Goal: Information Seeking & Learning: Learn about a topic

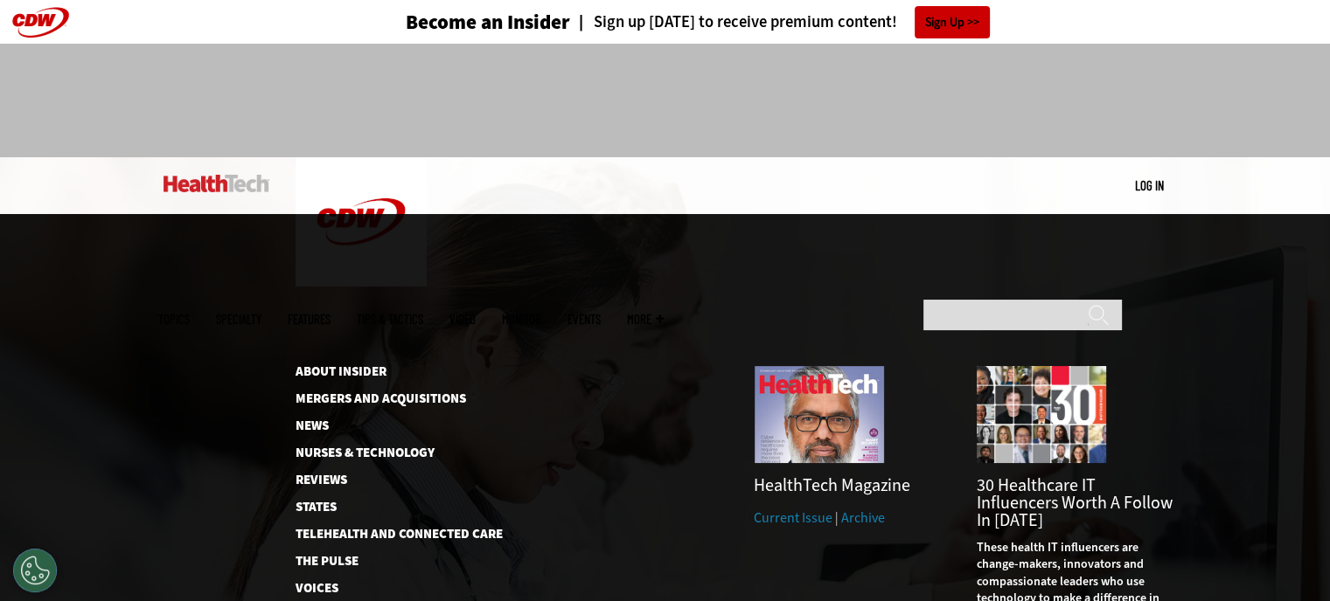
click at [664, 313] on span "More" at bounding box center [645, 319] width 37 height 13
click at [354, 365] on link "About Insider" at bounding box center [384, 371] width 179 height 13
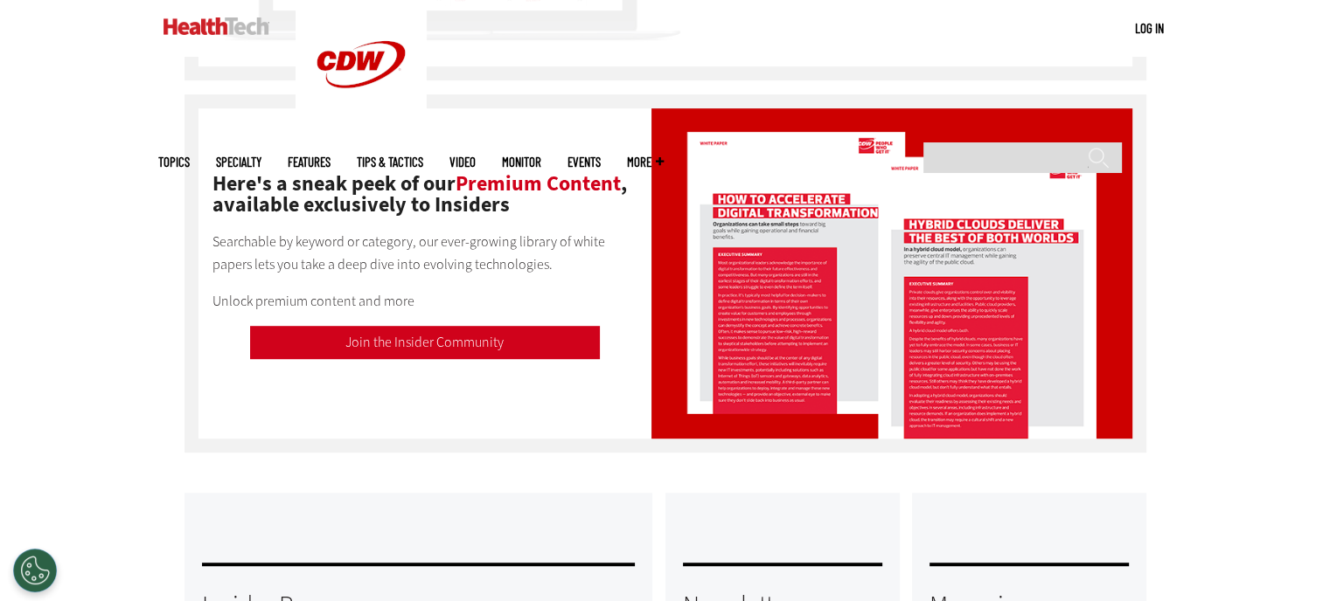
scroll to position [1486, 0]
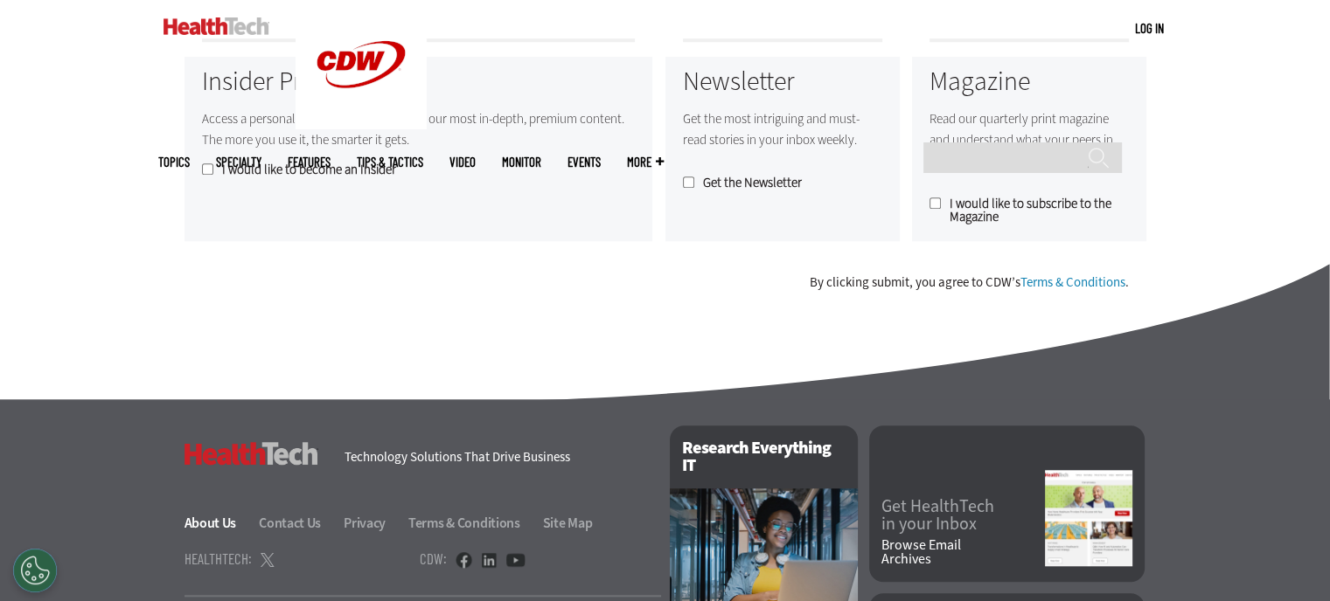
click at [214, 525] on link "About Us" at bounding box center [220, 523] width 73 height 18
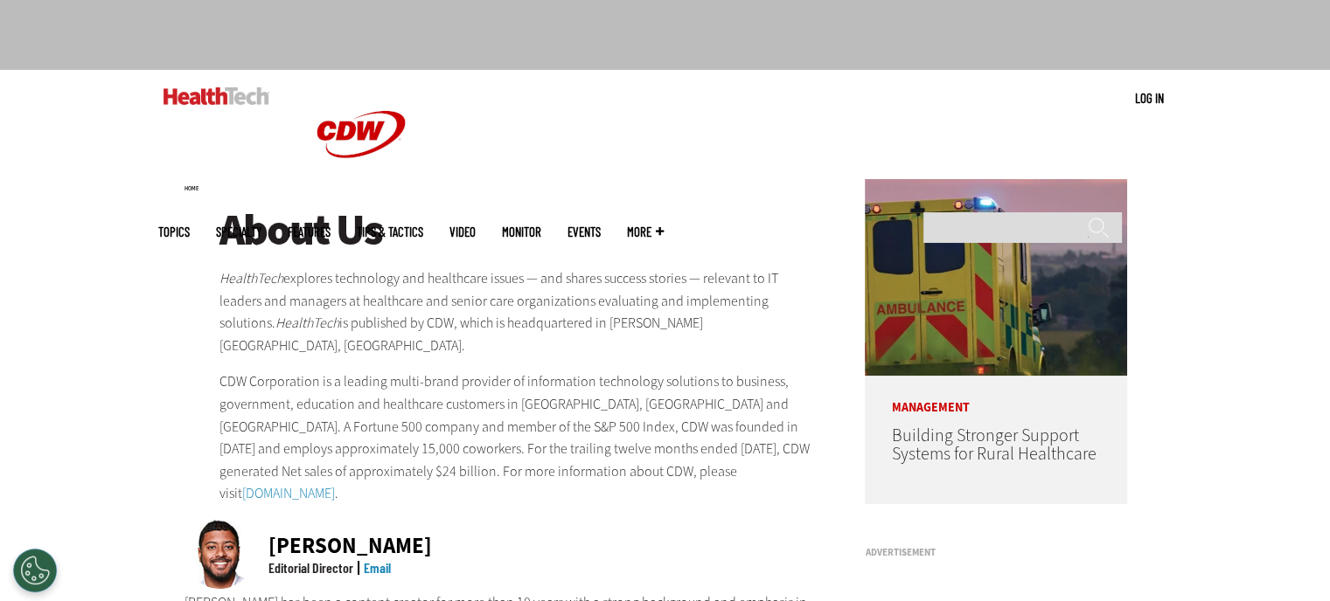
drag, startPoint x: 215, startPoint y: 275, endPoint x: 826, endPoint y: 311, distance: 612.1
copy p "HealthTech explores technology and healthcare issues — and shares success stori…"
